Goal: Information Seeking & Learning: Check status

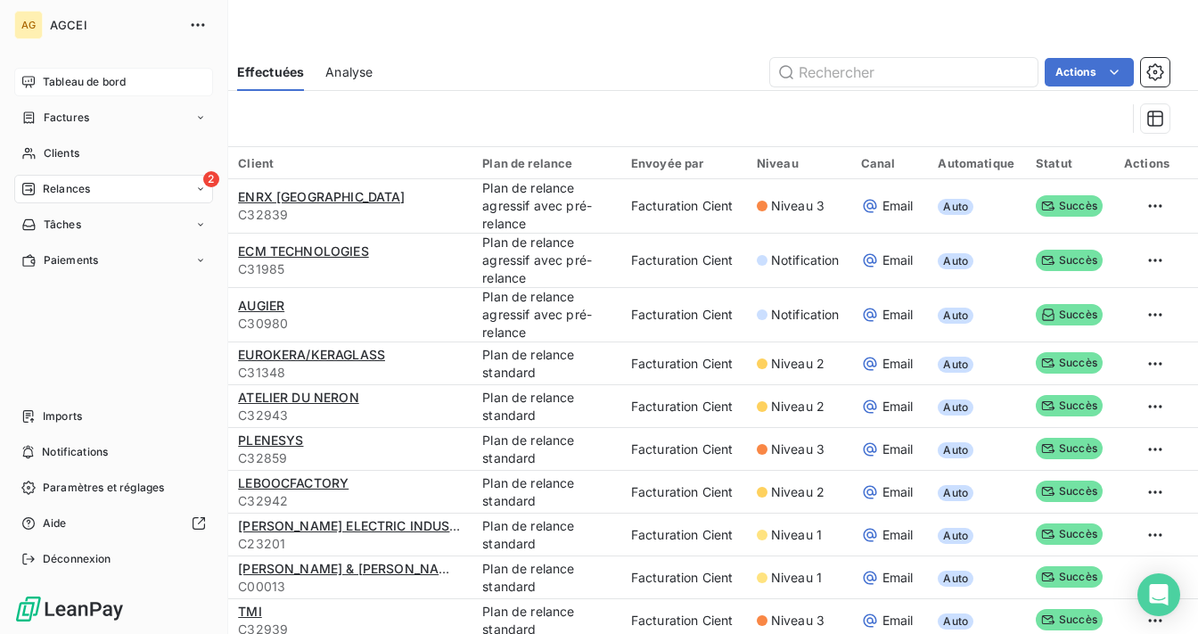
click at [78, 82] on span "Tableau de bord" at bounding box center [84, 82] width 83 height 16
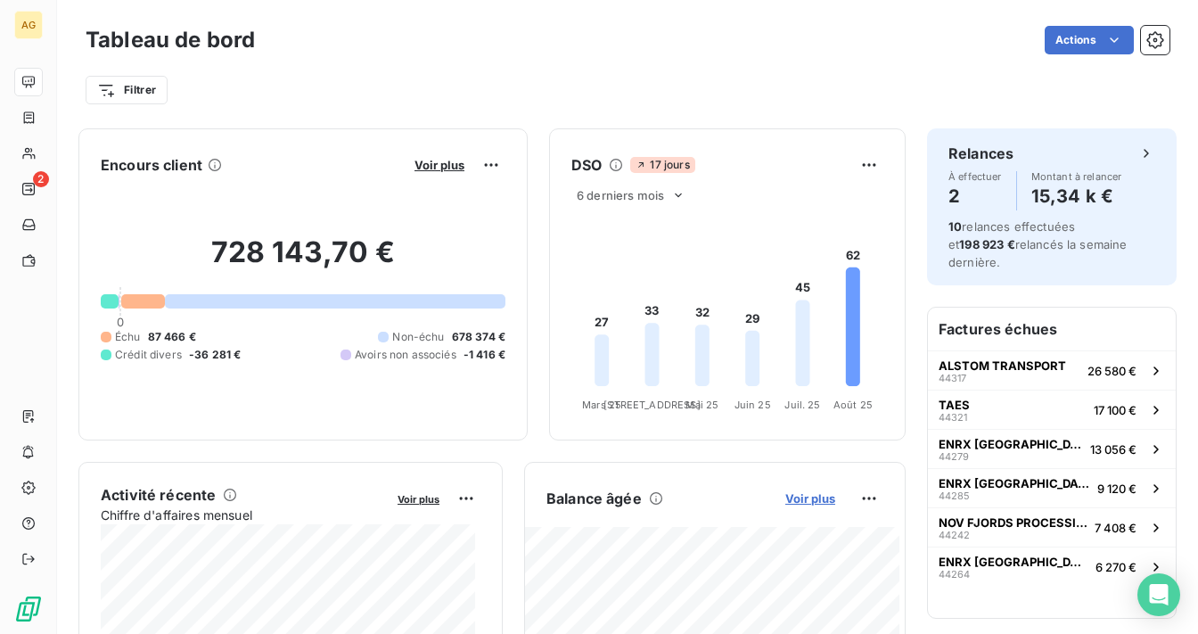
click at [806, 497] on span "Voir plus" at bounding box center [810, 498] width 50 height 14
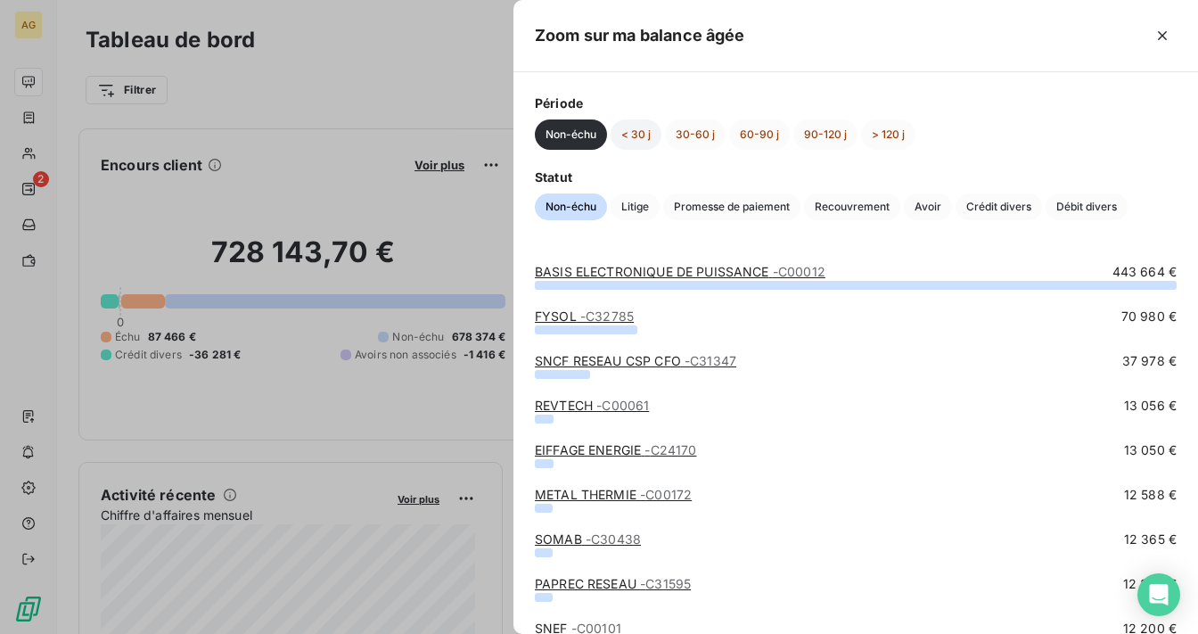
click at [635, 127] on button "< 30 j" at bounding box center [636, 134] width 51 height 30
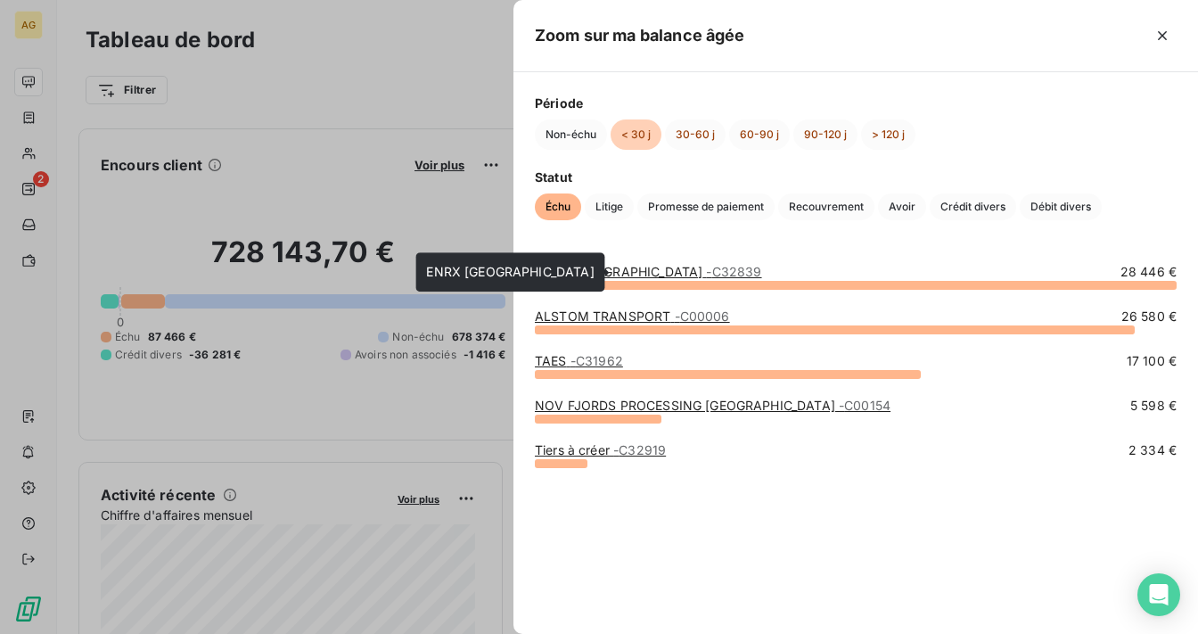
click at [617, 275] on link "ENRX FRANCE - C32839" at bounding box center [648, 271] width 227 height 15
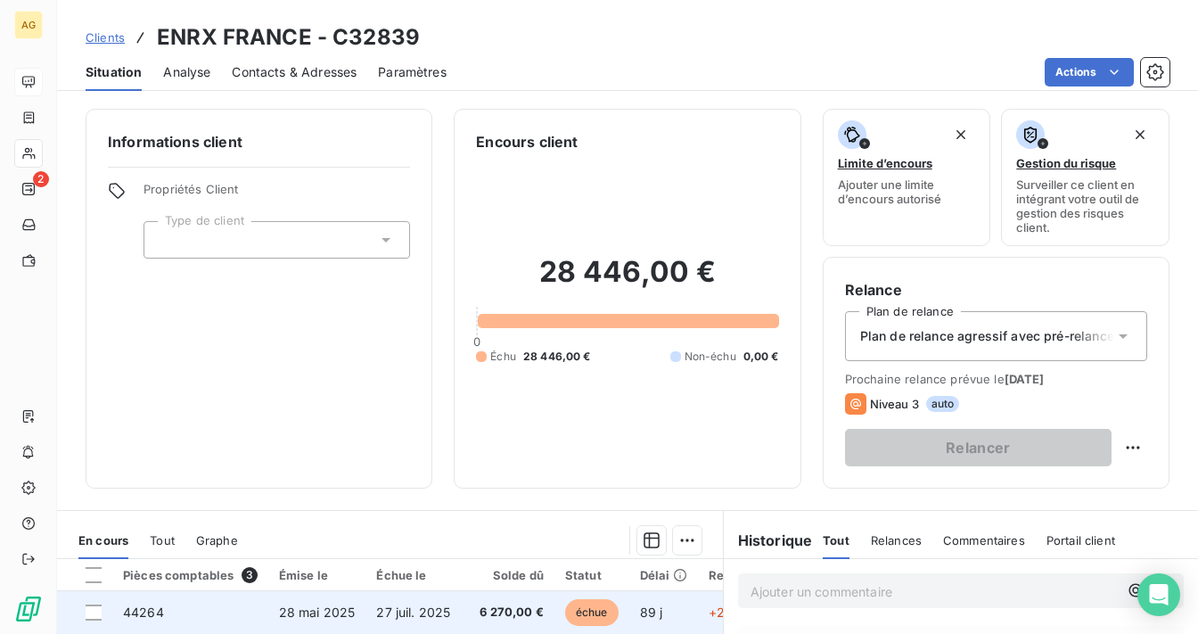
scroll to position [143, 0]
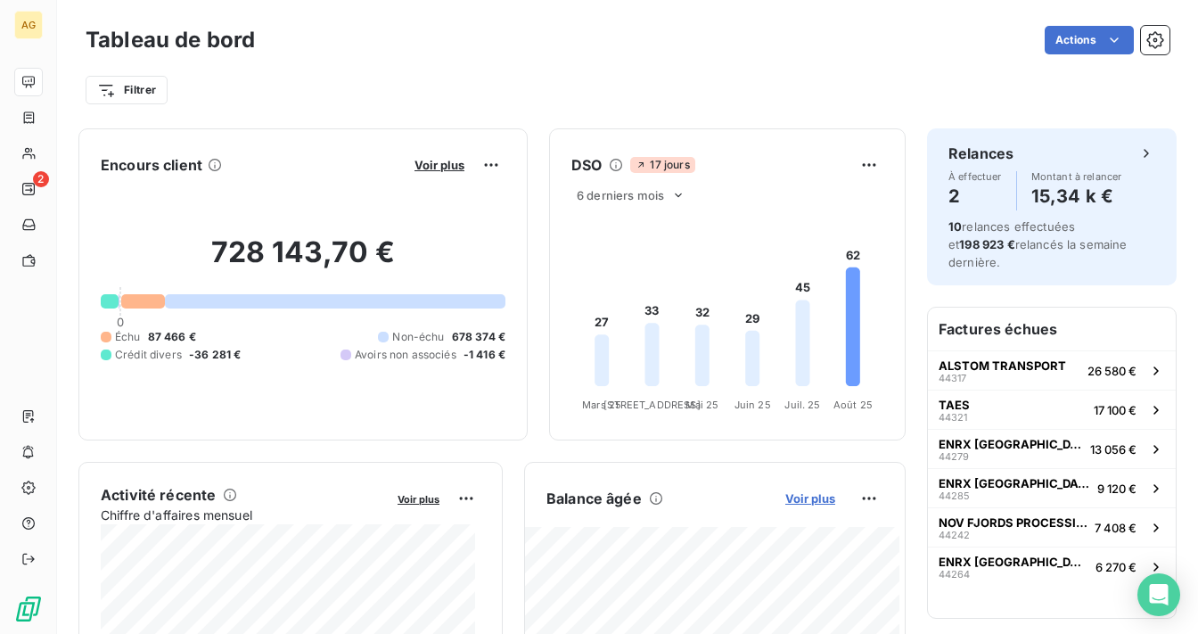
click at [811, 499] on span "Voir plus" at bounding box center [810, 498] width 50 height 14
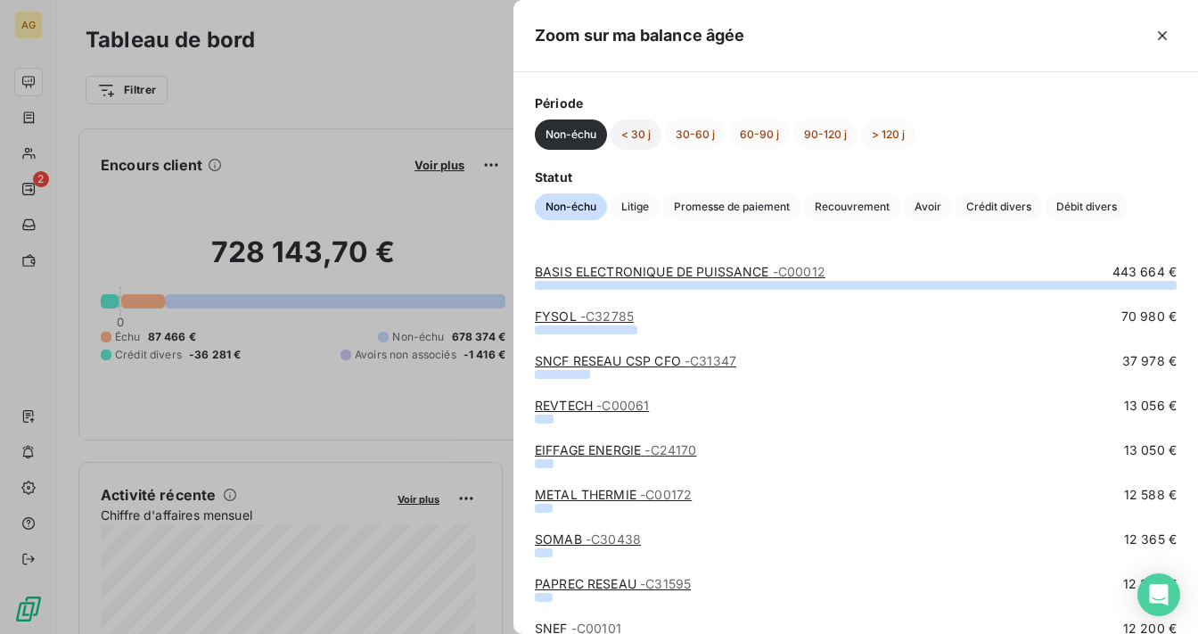
click at [642, 135] on button "< 30 j" at bounding box center [636, 134] width 51 height 30
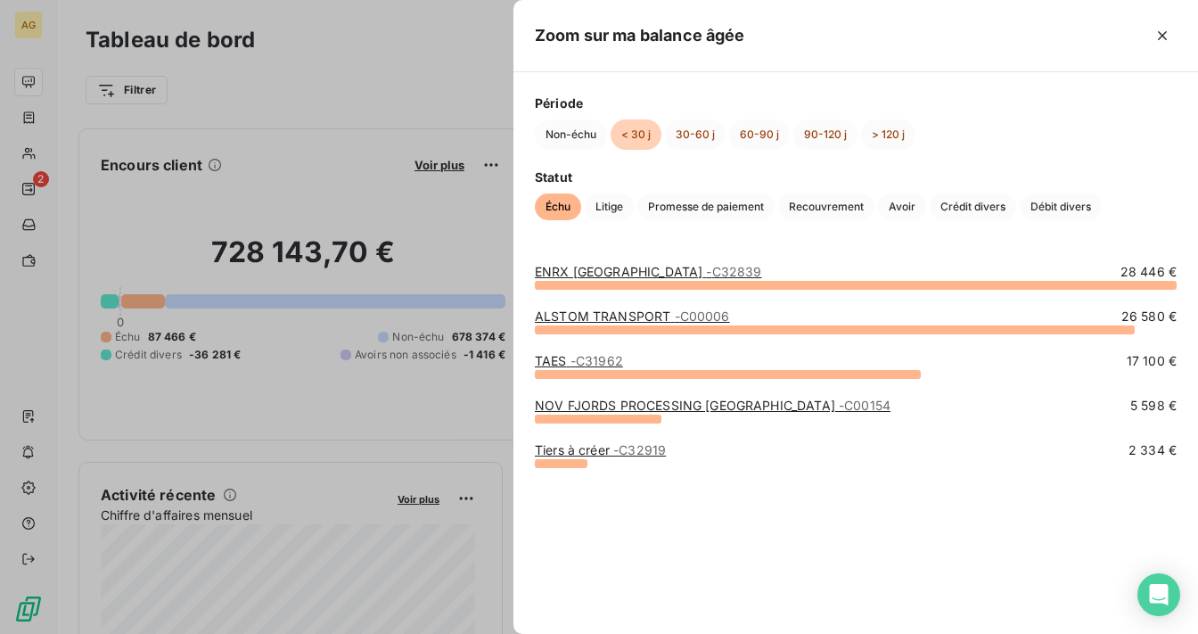
click at [639, 314] on link "ALSTOM TRANSPORT - C00006" at bounding box center [632, 315] width 195 height 15
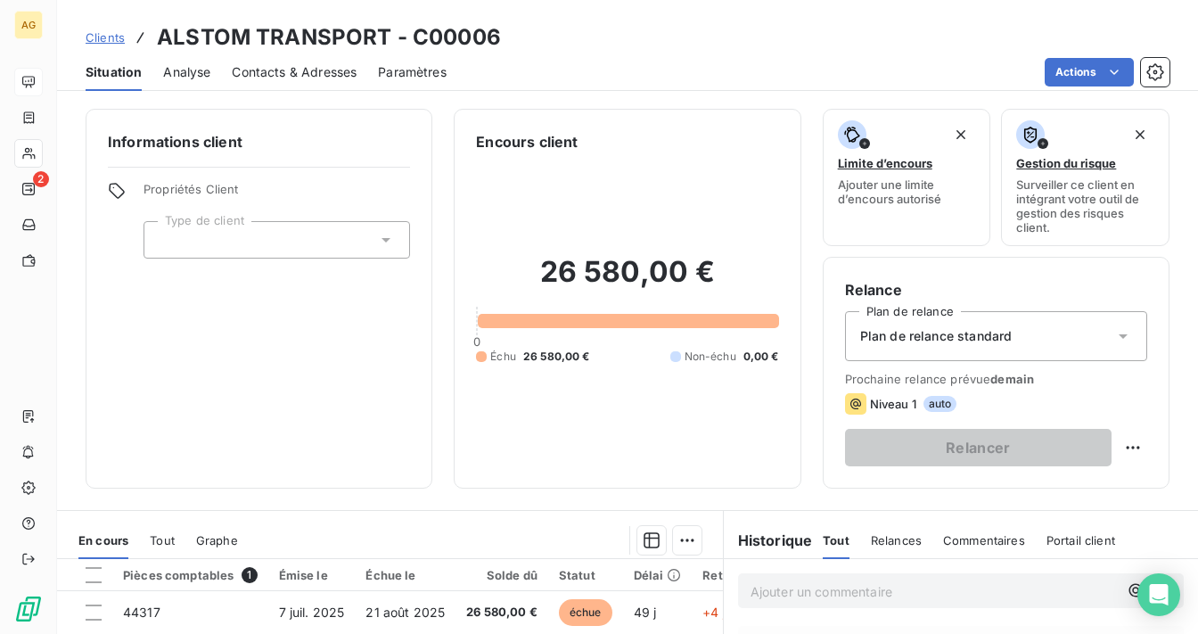
scroll to position [285, 0]
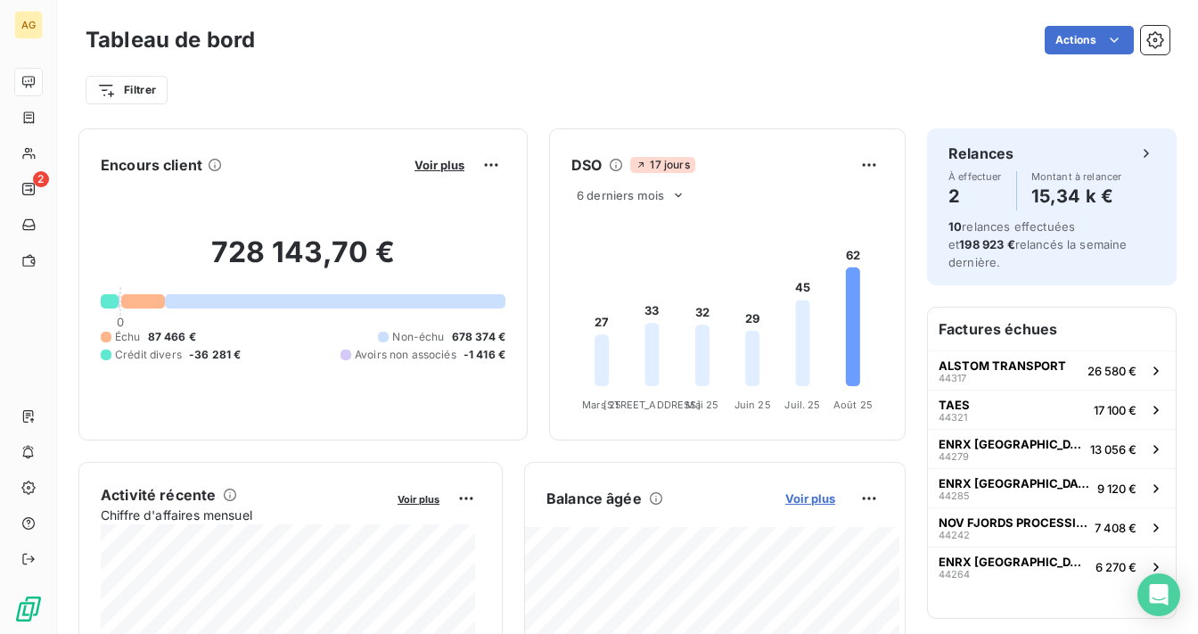
click at [797, 503] on span "Voir plus" at bounding box center [810, 498] width 50 height 14
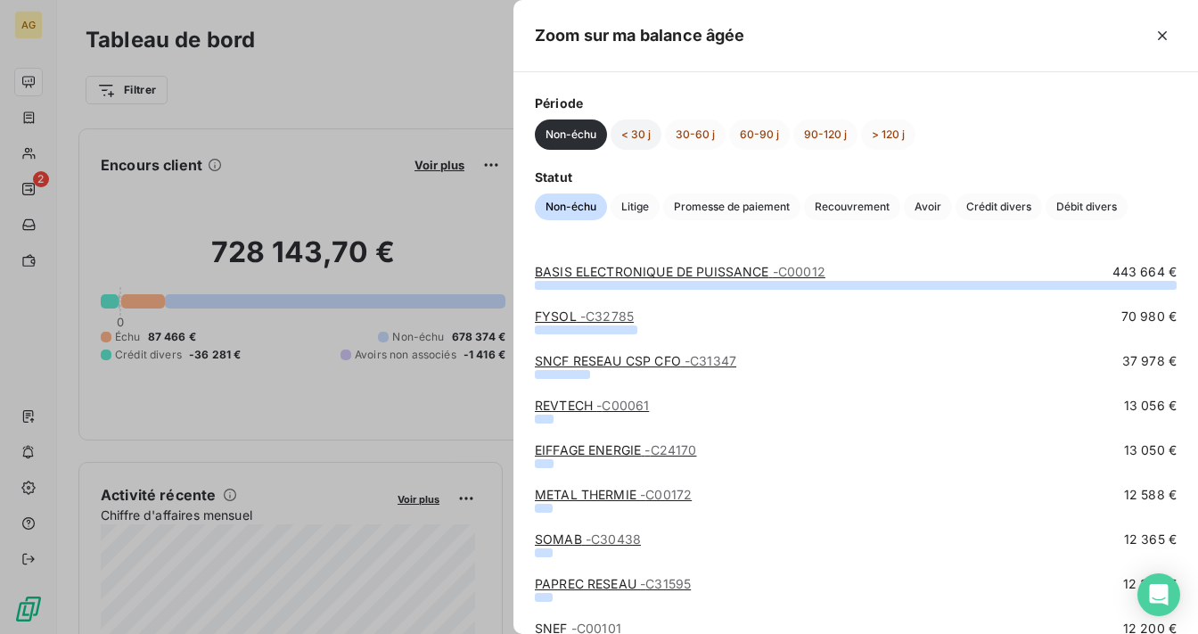
click at [645, 125] on button "< 30 j" at bounding box center [636, 134] width 51 height 30
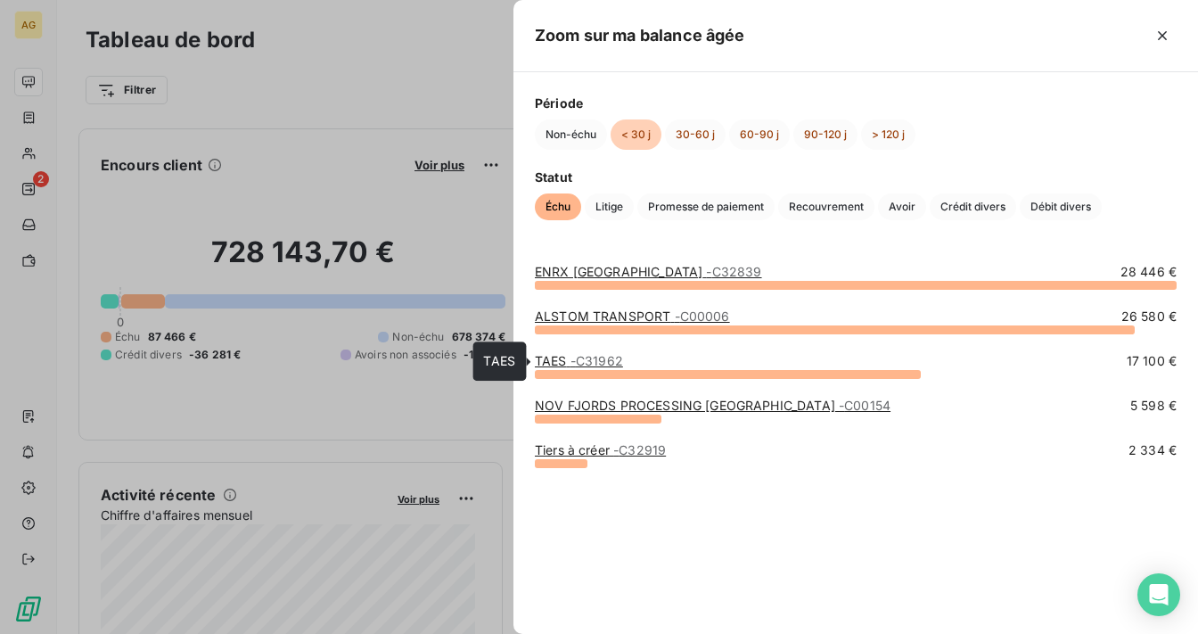
click at [574, 364] on span "- C31962" at bounding box center [596, 360] width 53 height 15
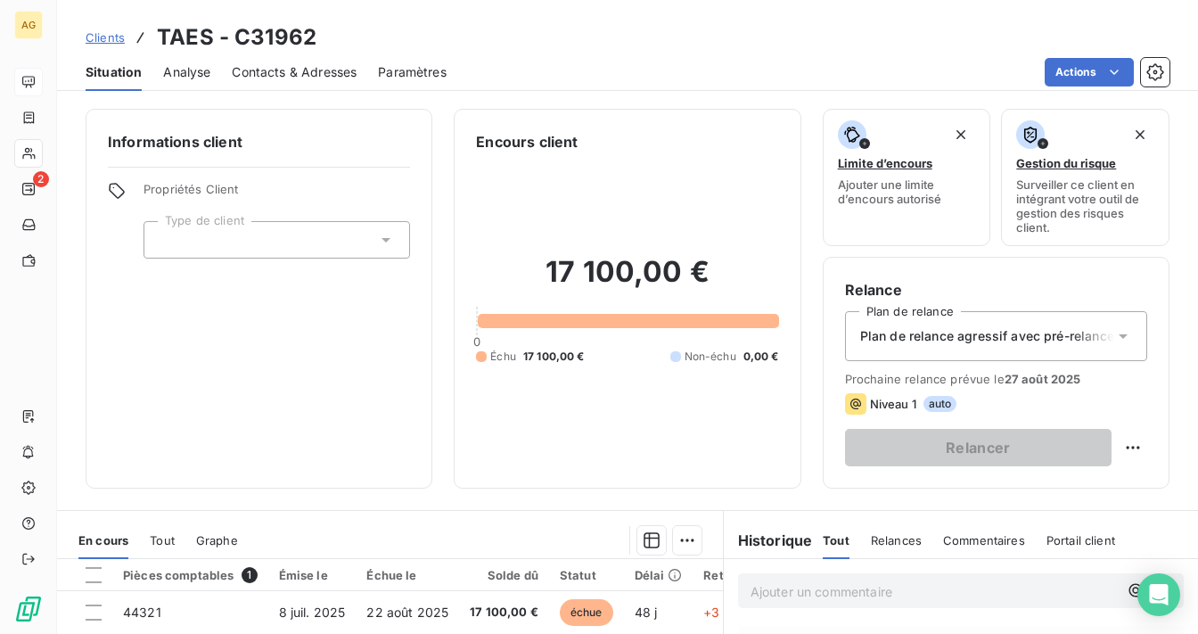
scroll to position [285, 0]
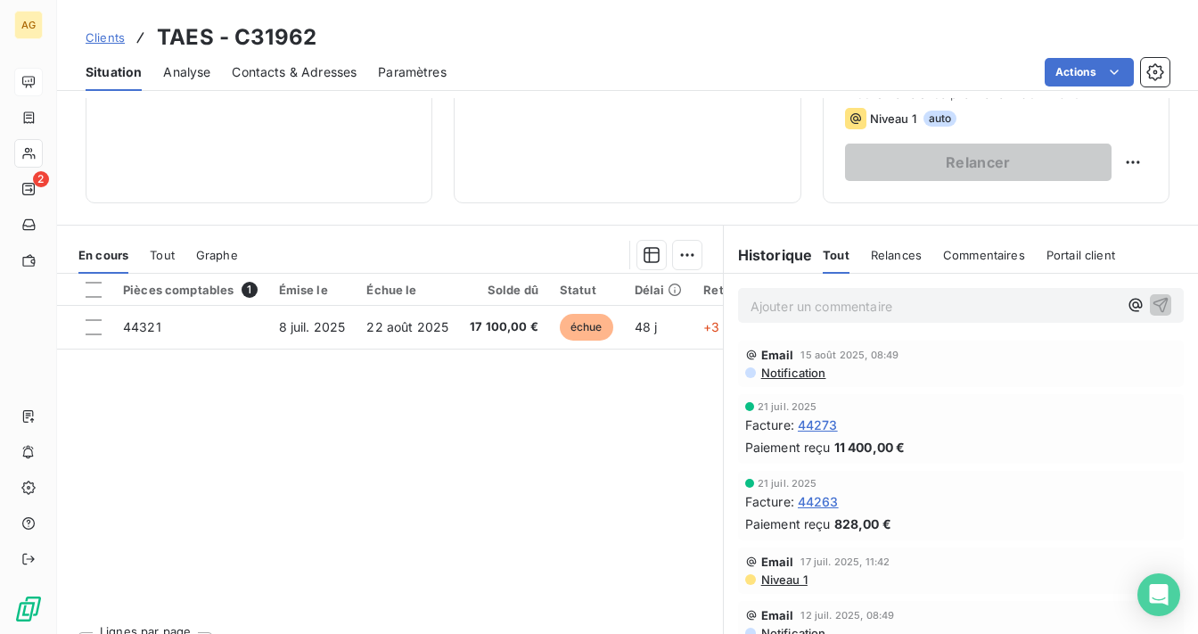
click at [159, 260] on span "Tout" at bounding box center [162, 255] width 25 height 14
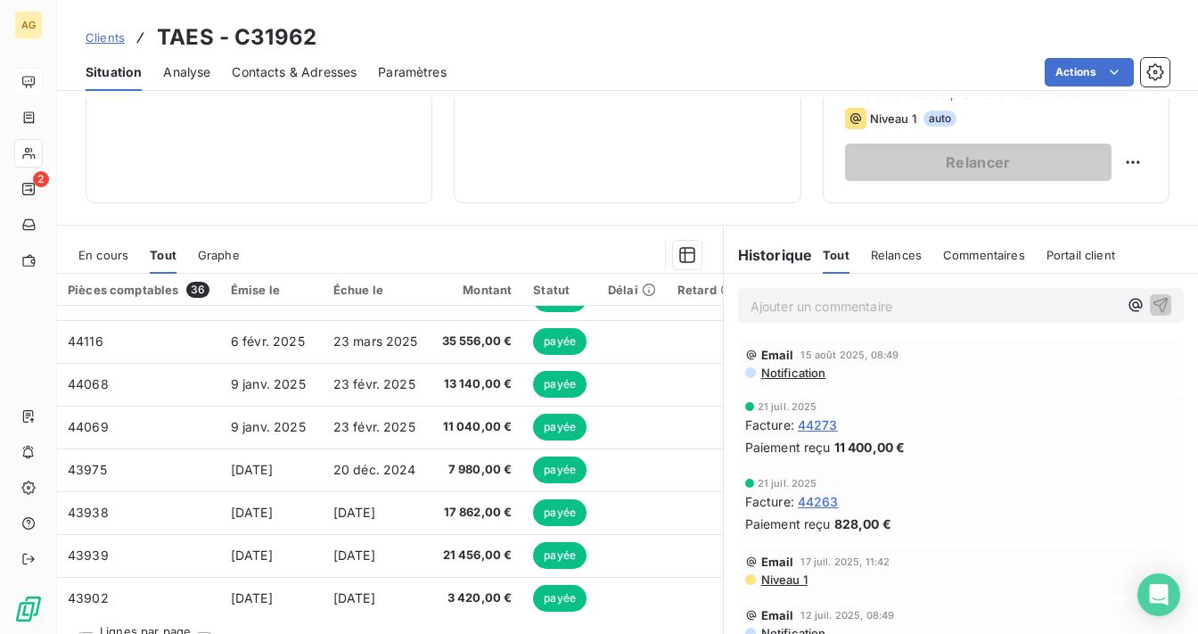
click at [214, 250] on span "Graphe" at bounding box center [219, 255] width 42 height 14
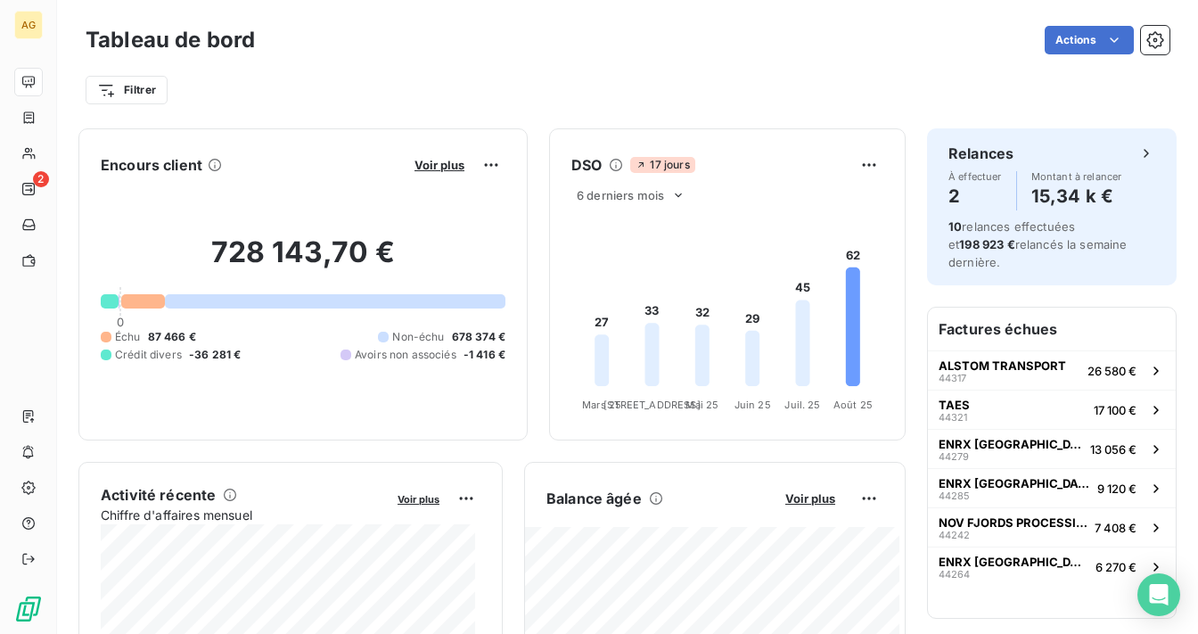
click at [795, 506] on div "Balance âgée Voir plus" at bounding box center [715, 498] width 380 height 29
click at [799, 498] on span "Voir plus" at bounding box center [810, 498] width 50 height 14
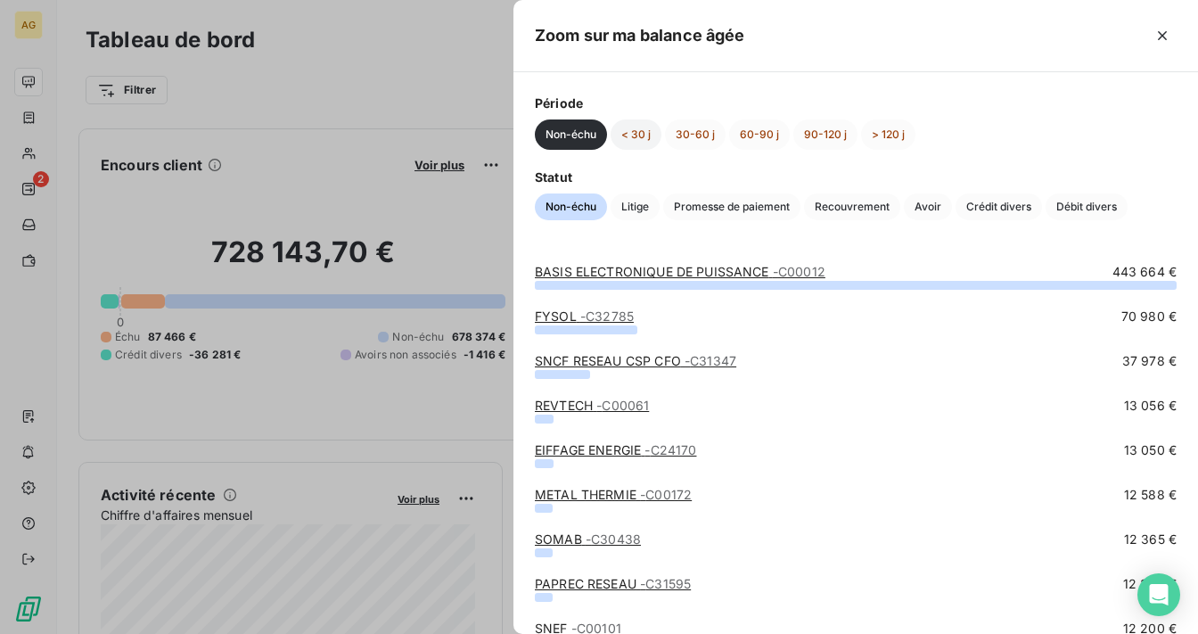
click at [638, 138] on button "< 30 j" at bounding box center [636, 134] width 51 height 30
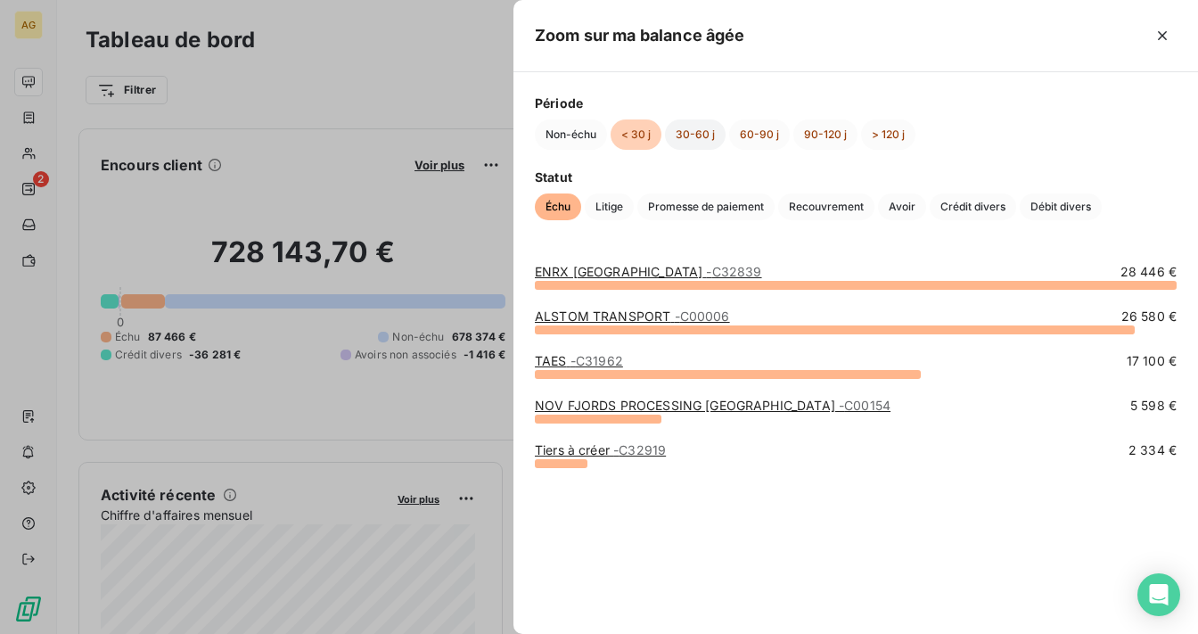
click at [701, 135] on button "30-60 j" at bounding box center [695, 134] width 61 height 30
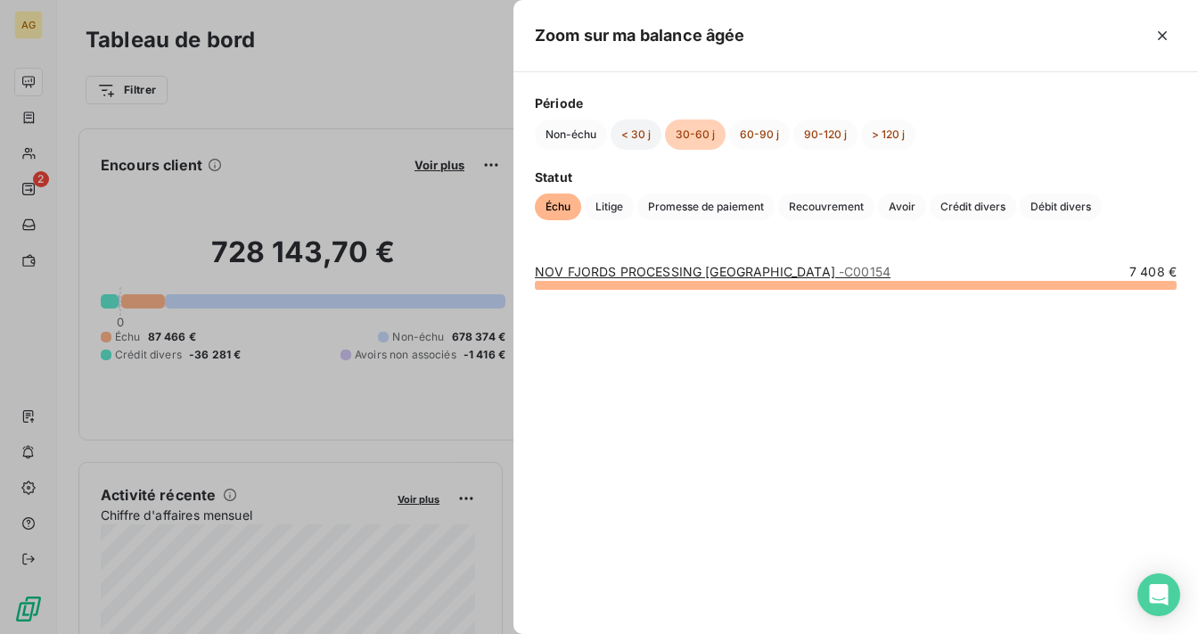
click at [632, 136] on button "< 30 j" at bounding box center [636, 134] width 51 height 30
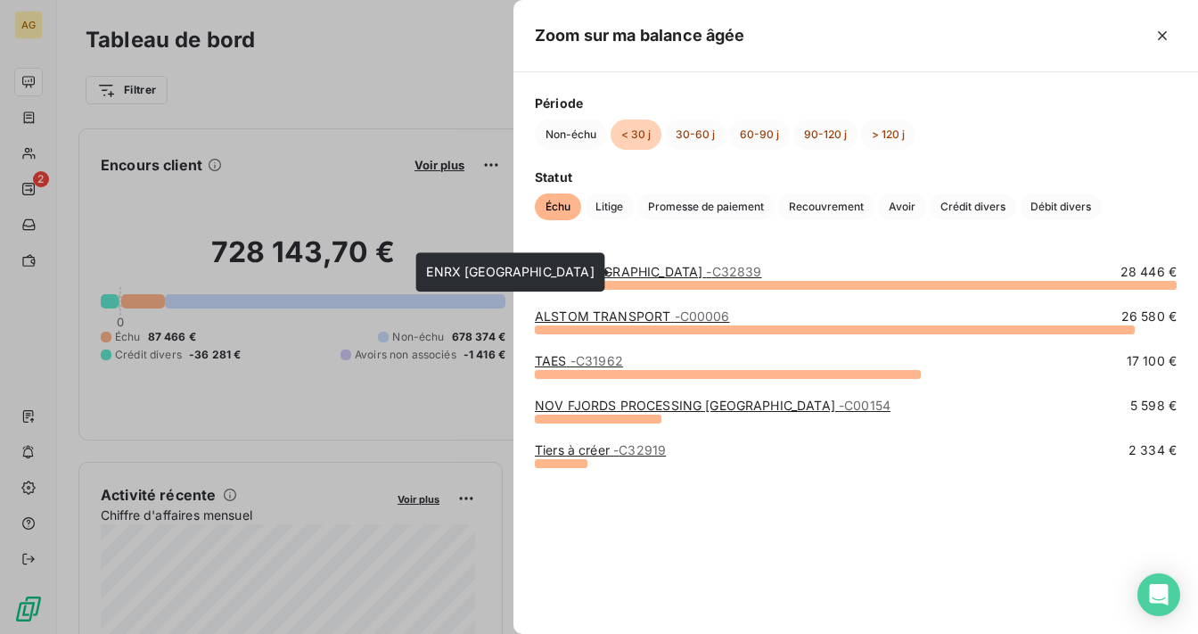
click at [706, 268] on span "- C32839" at bounding box center [733, 271] width 55 height 15
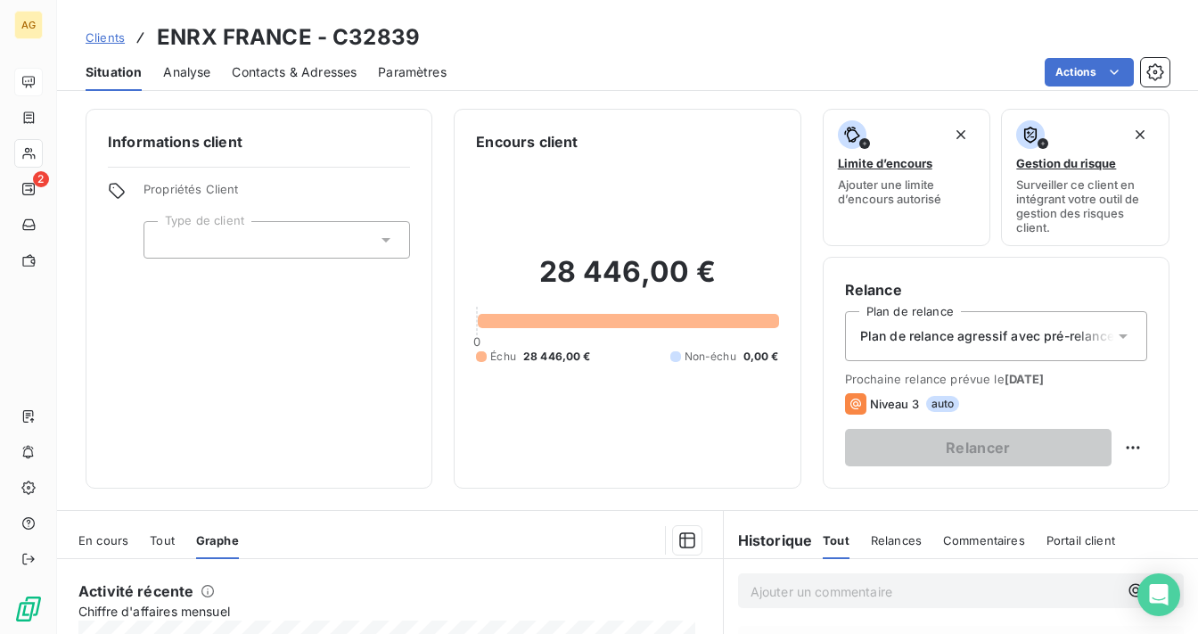
click at [310, 70] on span "Contacts & Adresses" at bounding box center [294, 72] width 125 height 18
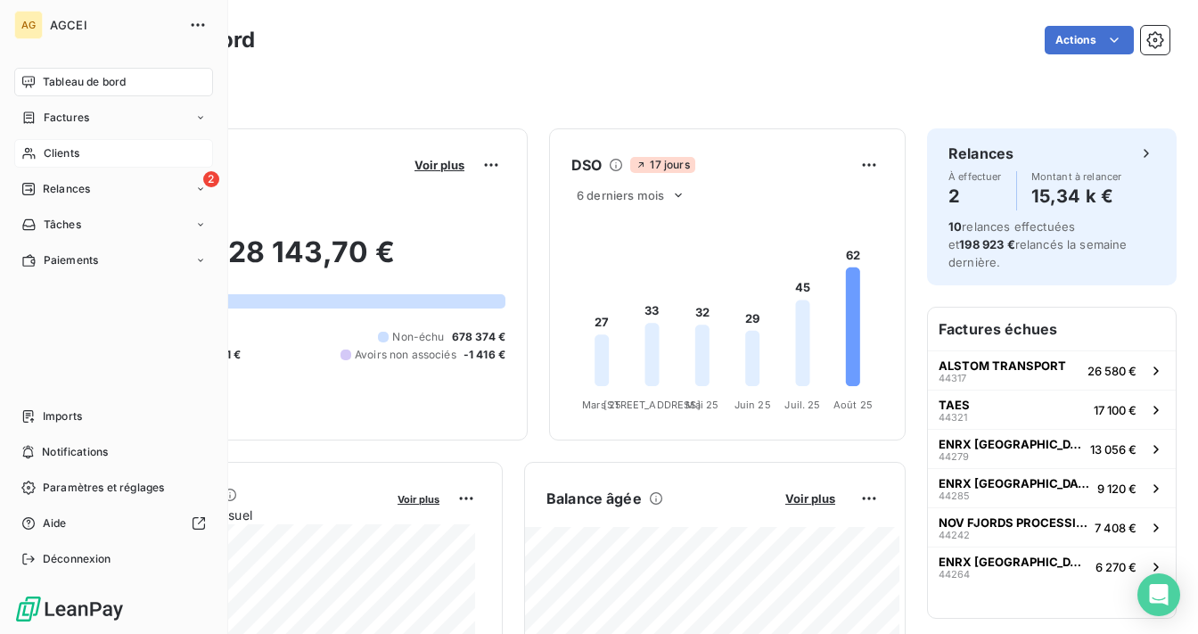
click at [57, 151] on span "Clients" at bounding box center [62, 153] width 36 height 16
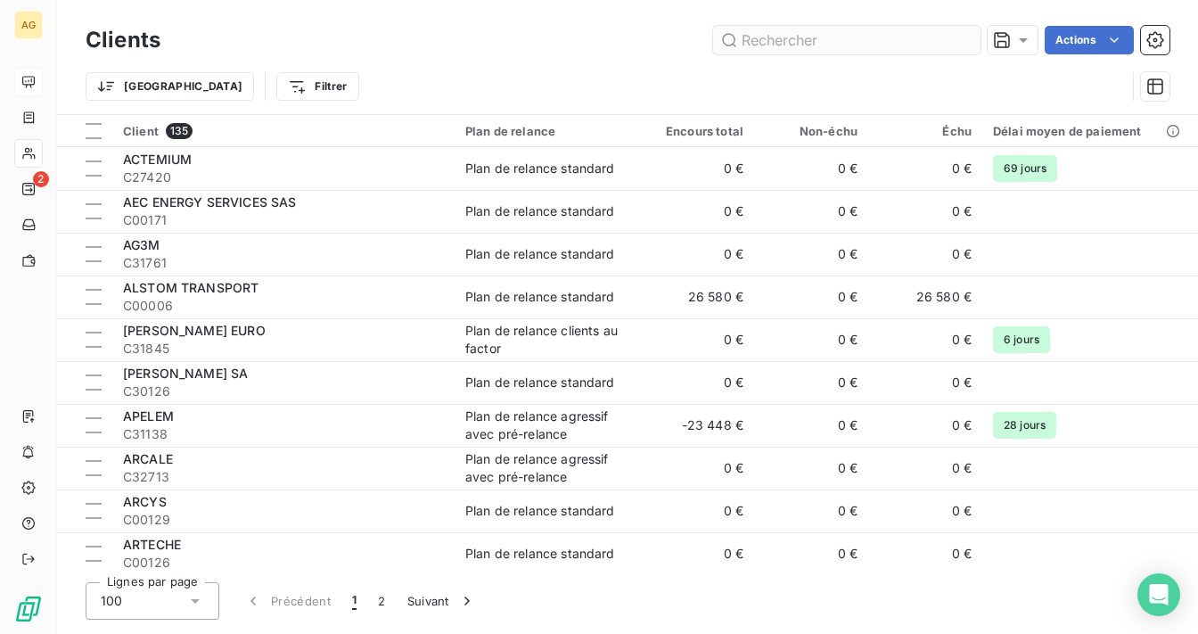
click at [840, 41] on input "text" at bounding box center [846, 40] width 267 height 29
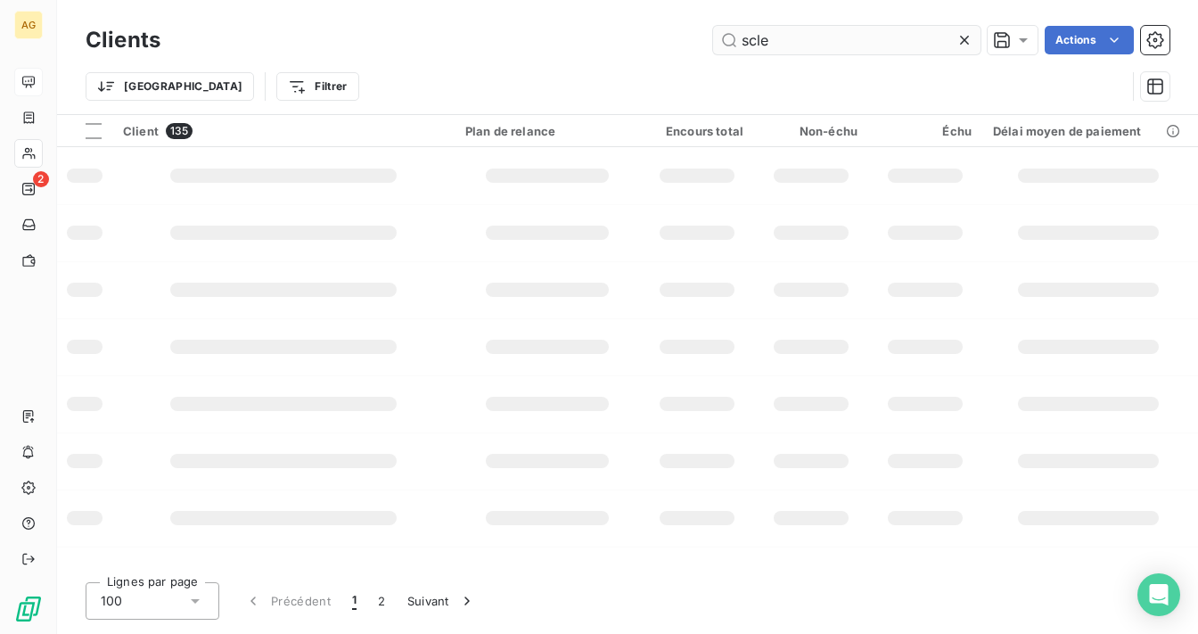
type input "scle"
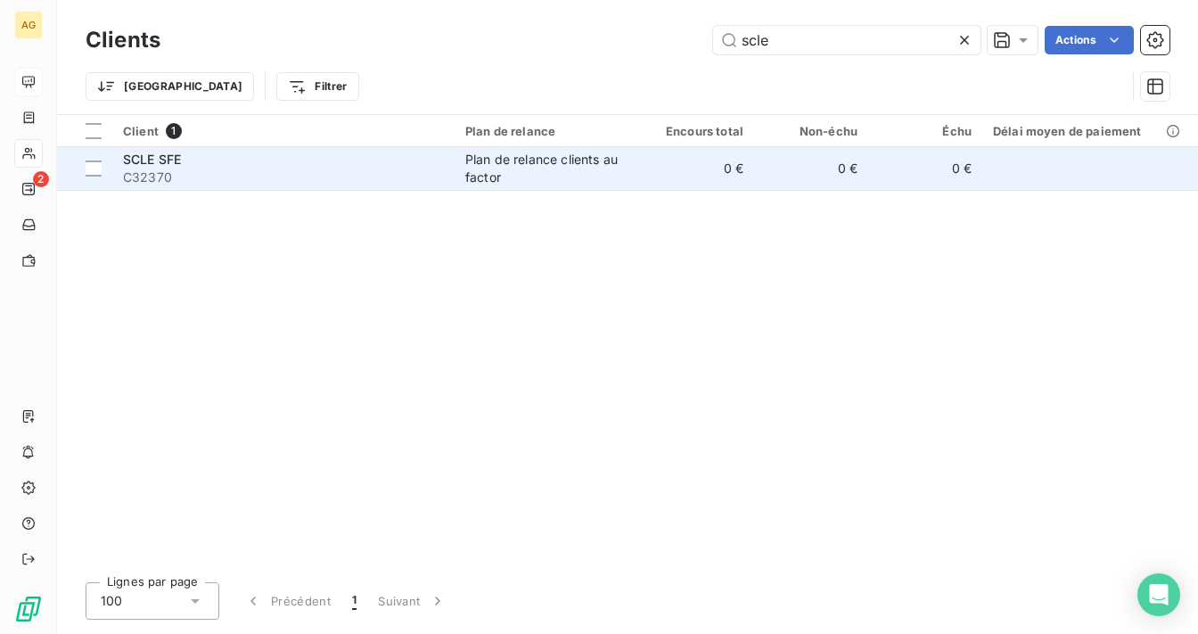
click at [498, 167] on div "Plan de relance clients au factor" at bounding box center [547, 169] width 164 height 36
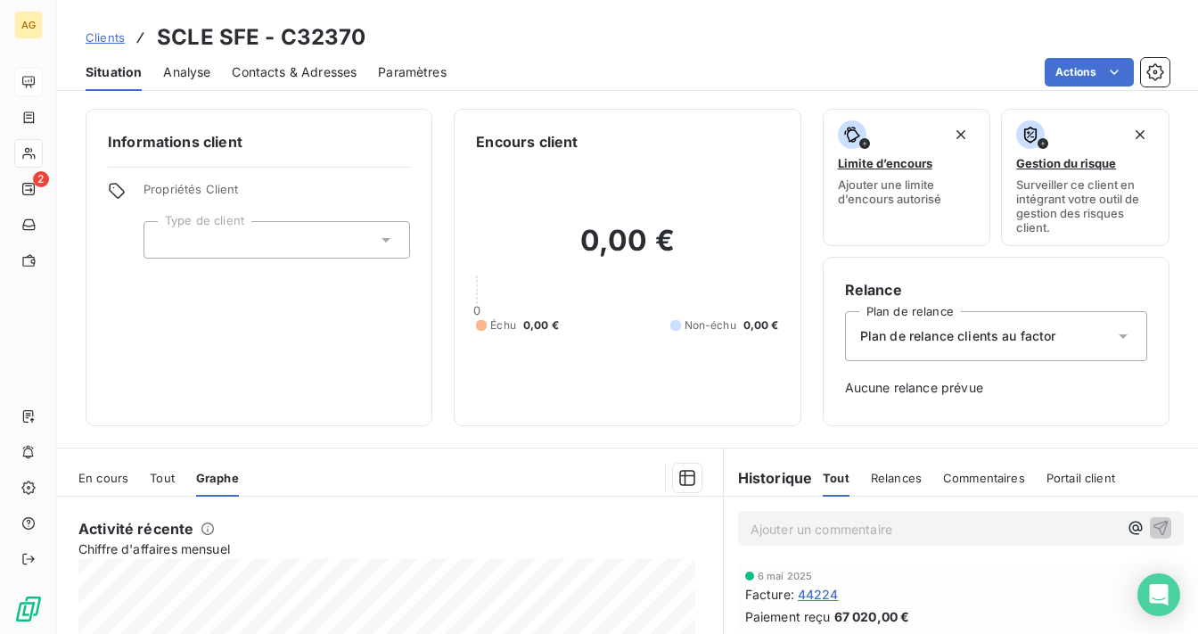
scroll to position [258, 0]
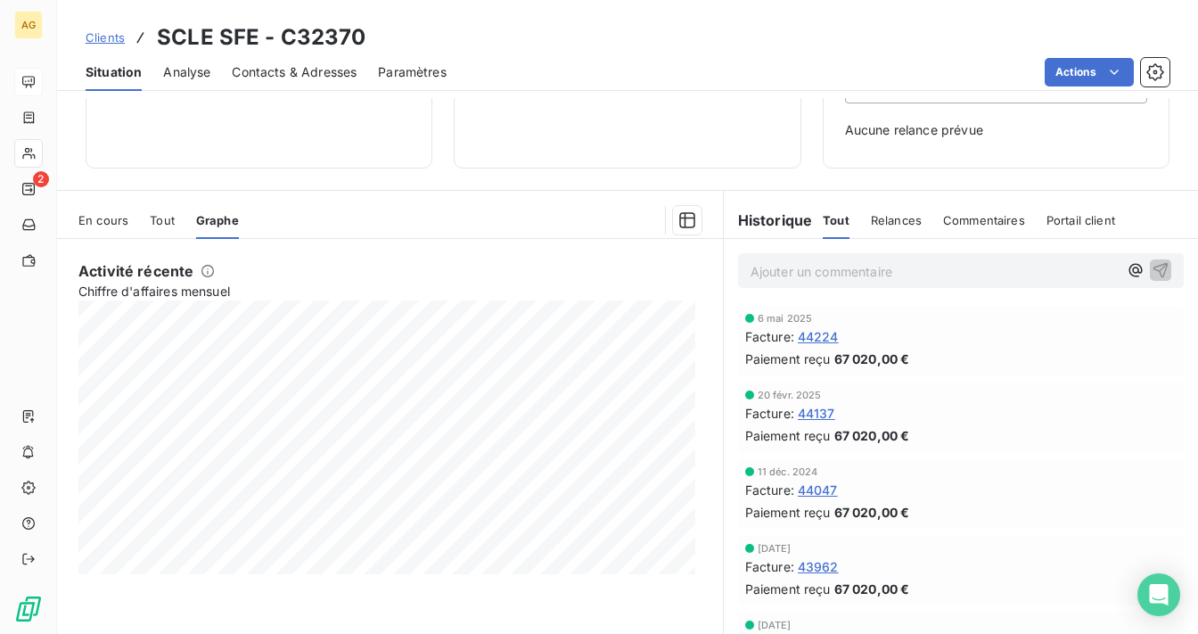
click at [189, 75] on span "Analyse" at bounding box center [186, 72] width 47 height 18
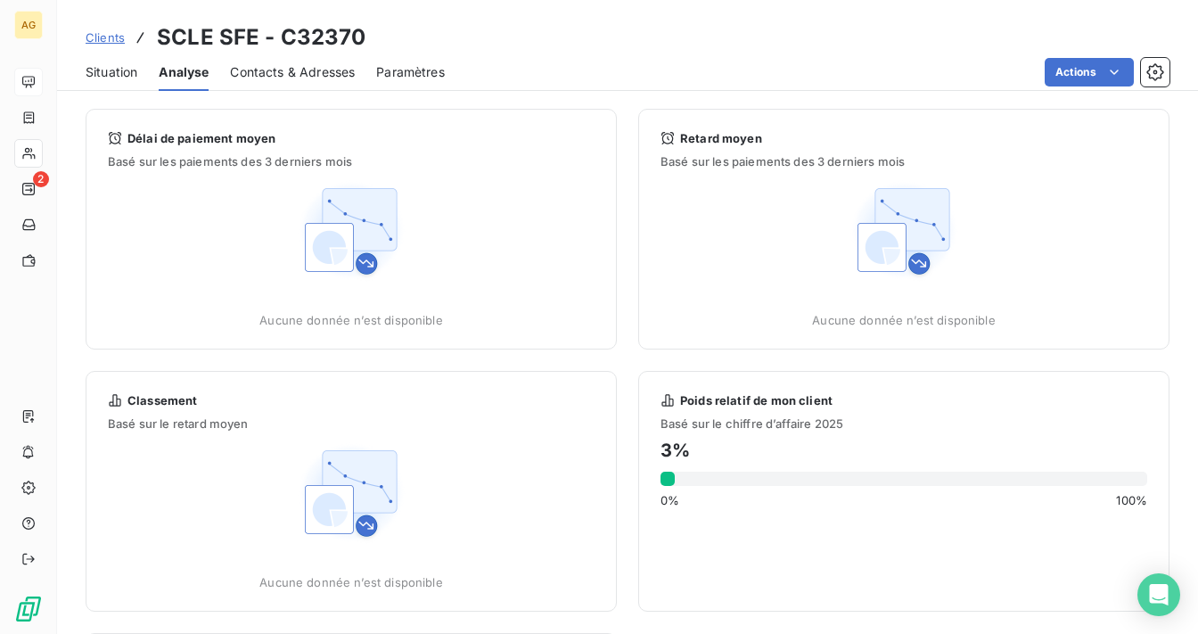
click at [106, 75] on span "Situation" at bounding box center [112, 72] width 52 height 18
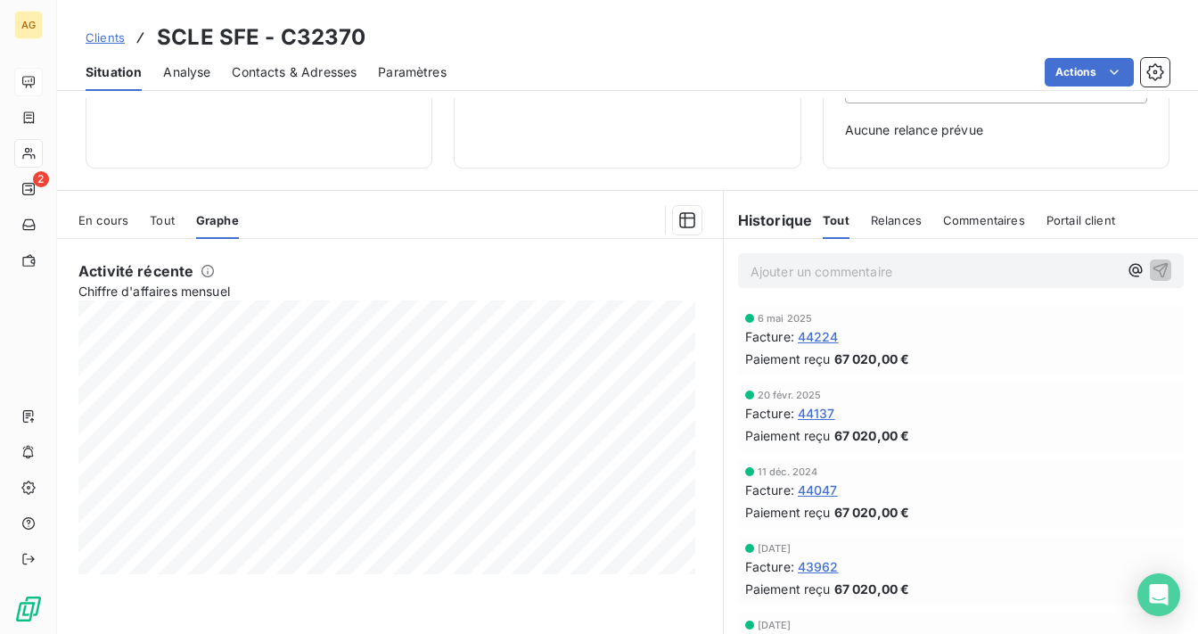
click at [824, 332] on span "44224" at bounding box center [818, 336] width 41 height 19
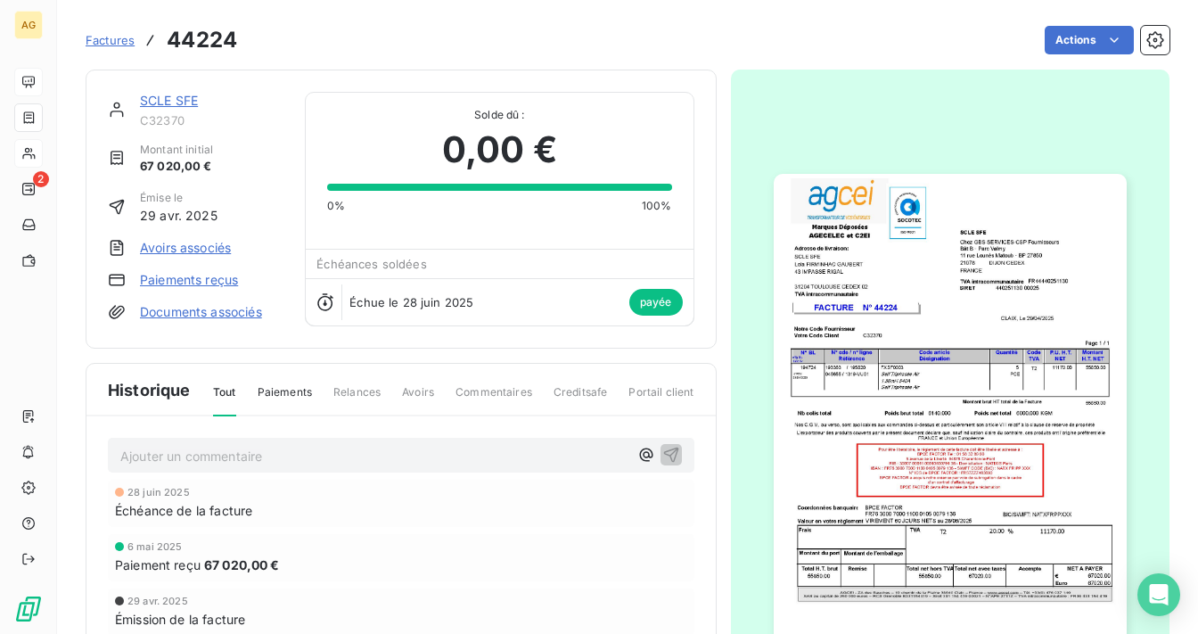
click at [1020, 401] on img "button" at bounding box center [950, 423] width 353 height 498
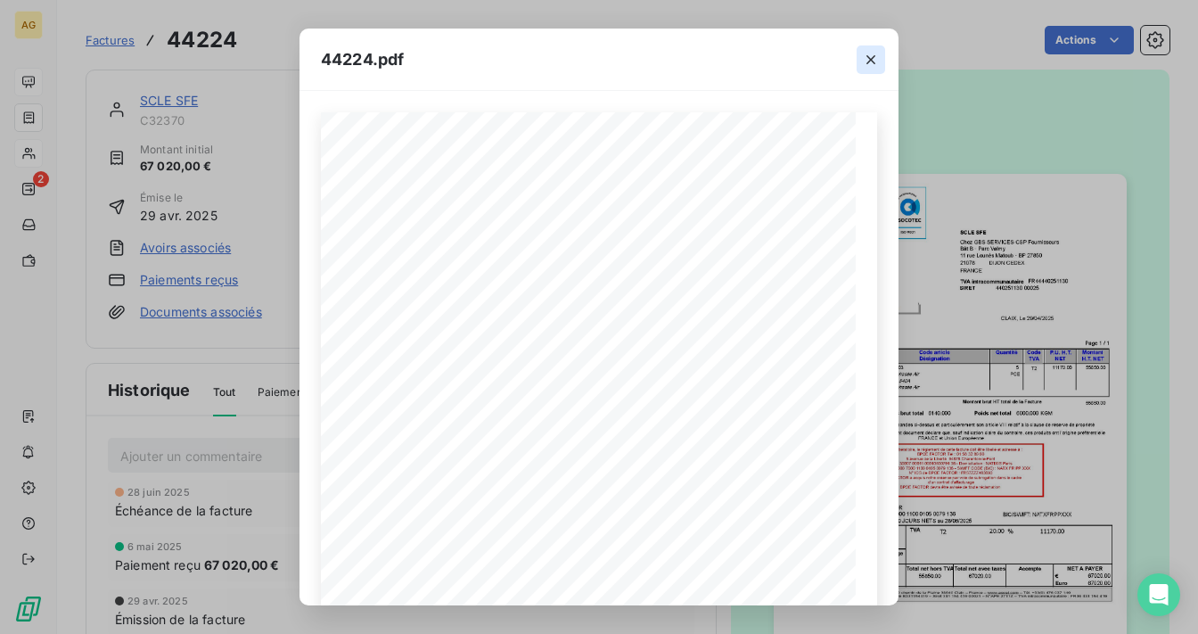
click at [866, 61] on icon "button" at bounding box center [871, 60] width 18 height 18
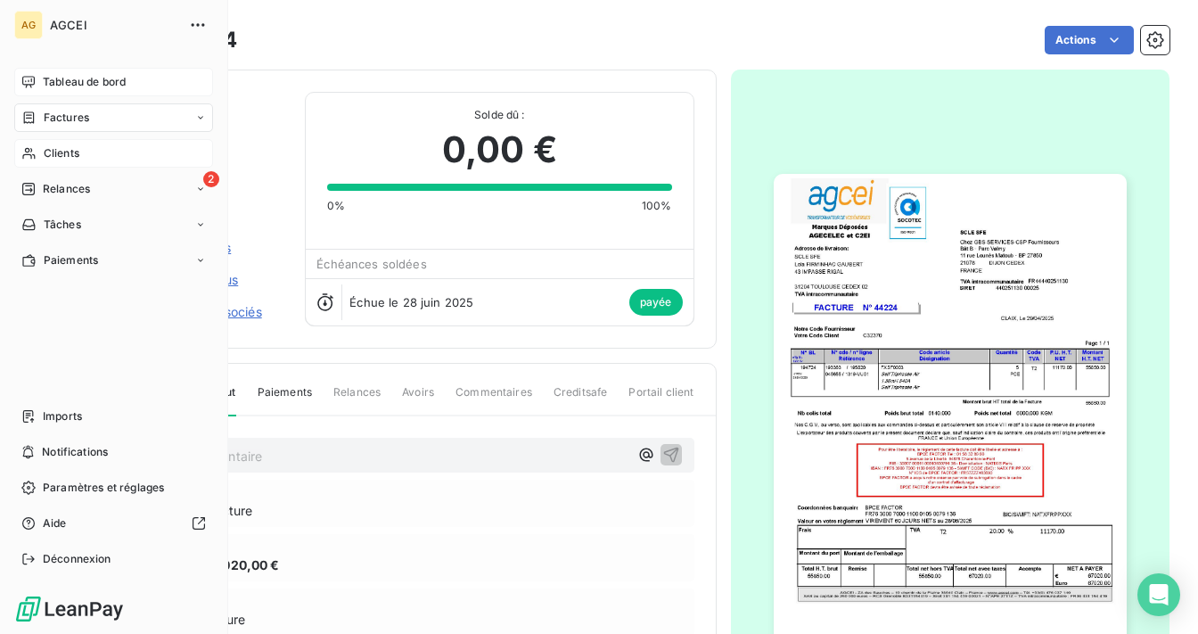
click at [45, 80] on span "Tableau de bord" at bounding box center [84, 82] width 83 height 16
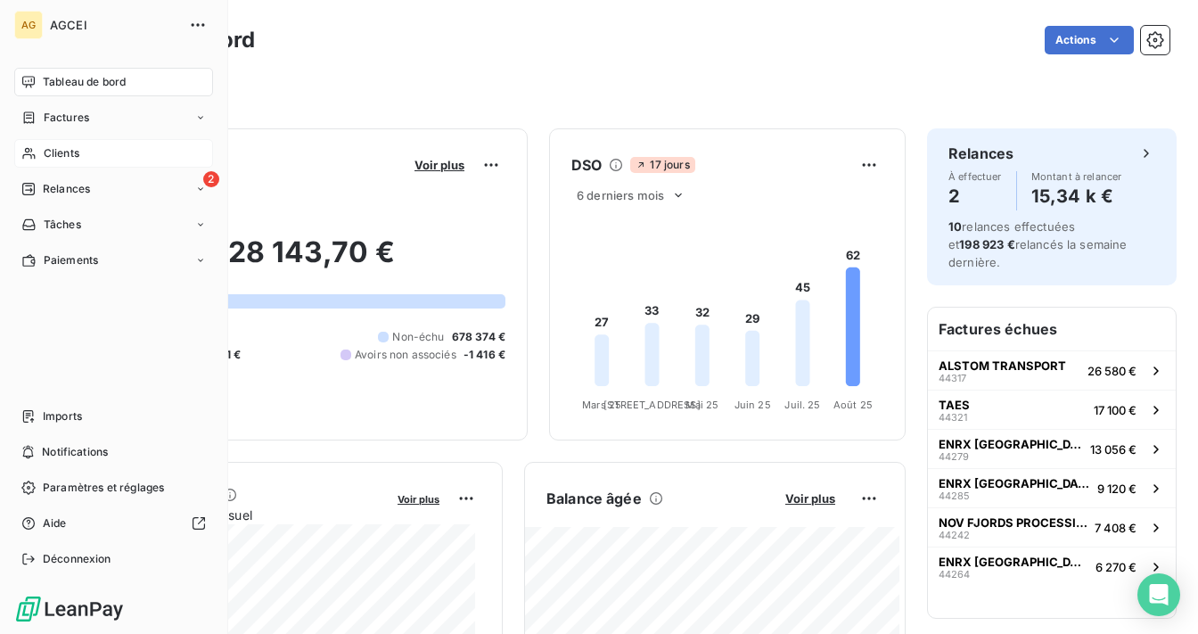
click at [72, 82] on span "Tableau de bord" at bounding box center [84, 82] width 83 height 16
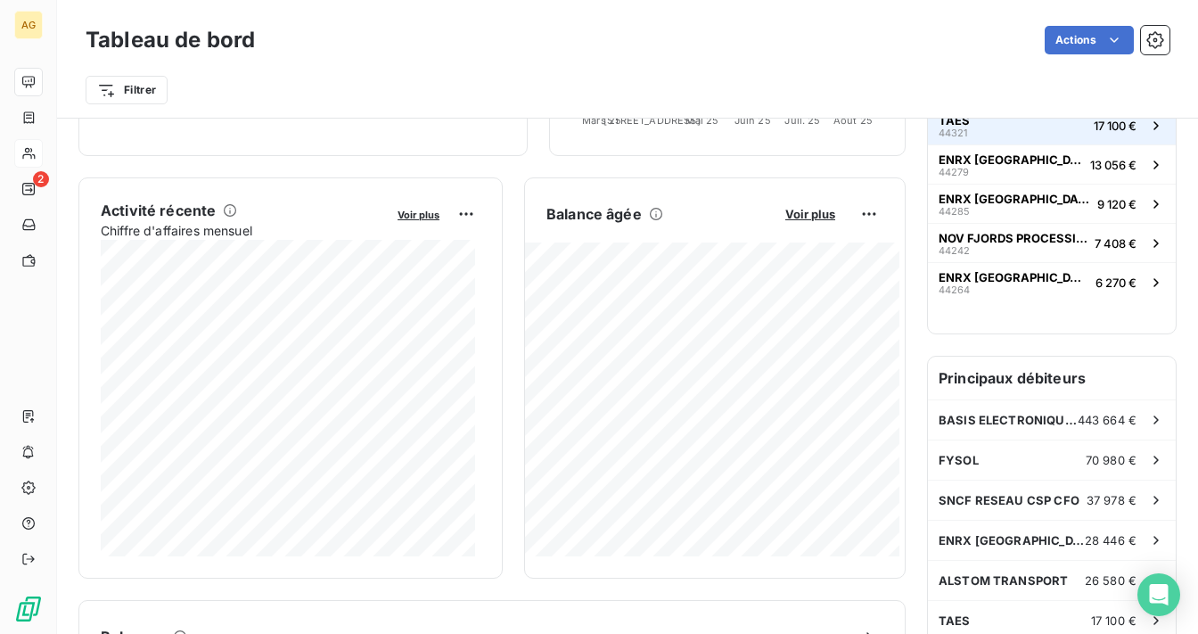
scroll to position [71, 0]
